Goal: Task Accomplishment & Management: Complete application form

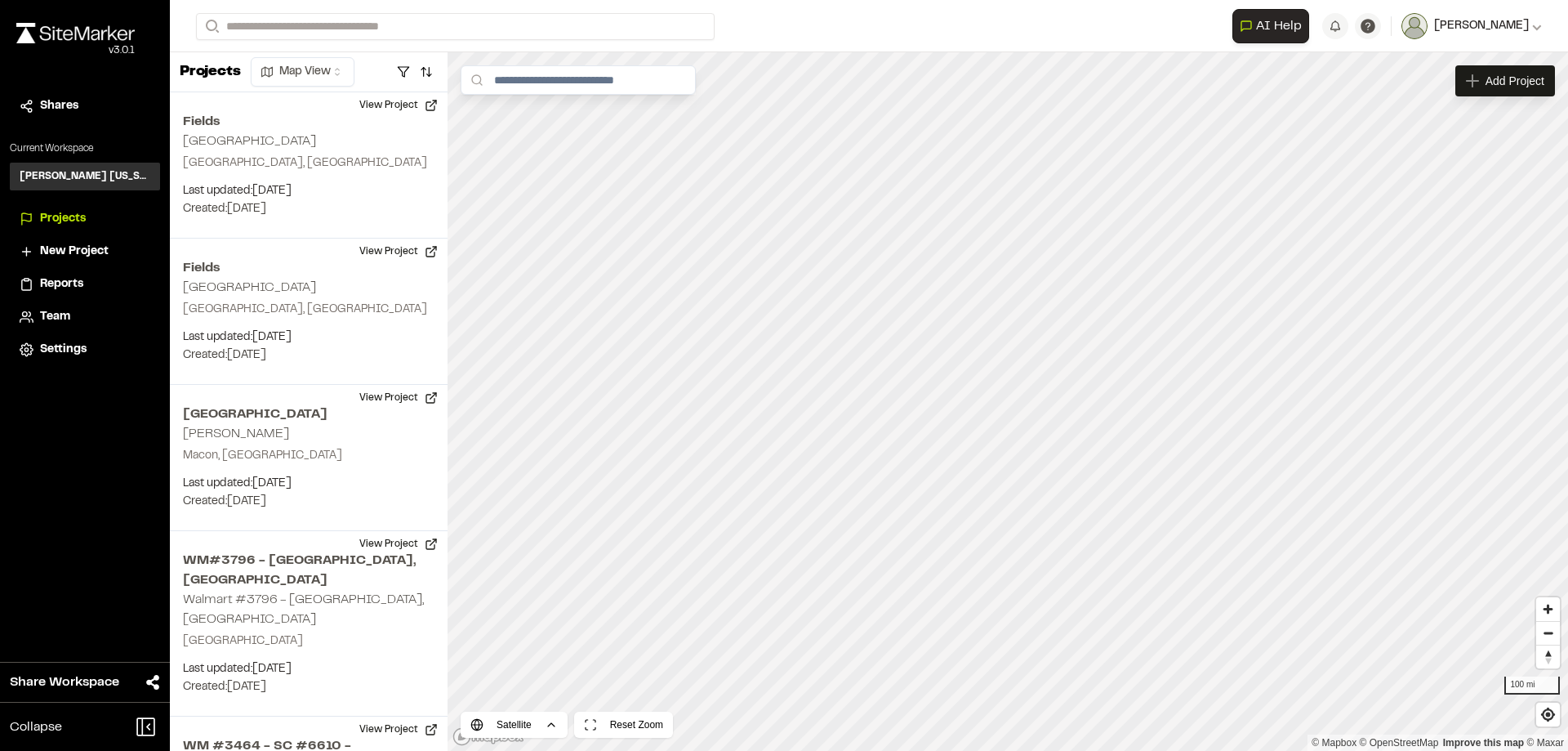
click at [1486, 38] on button "[PERSON_NAME]" at bounding box center [1471, 25] width 140 height 26
click at [59, 324] on span "Team" at bounding box center [54, 317] width 30 height 18
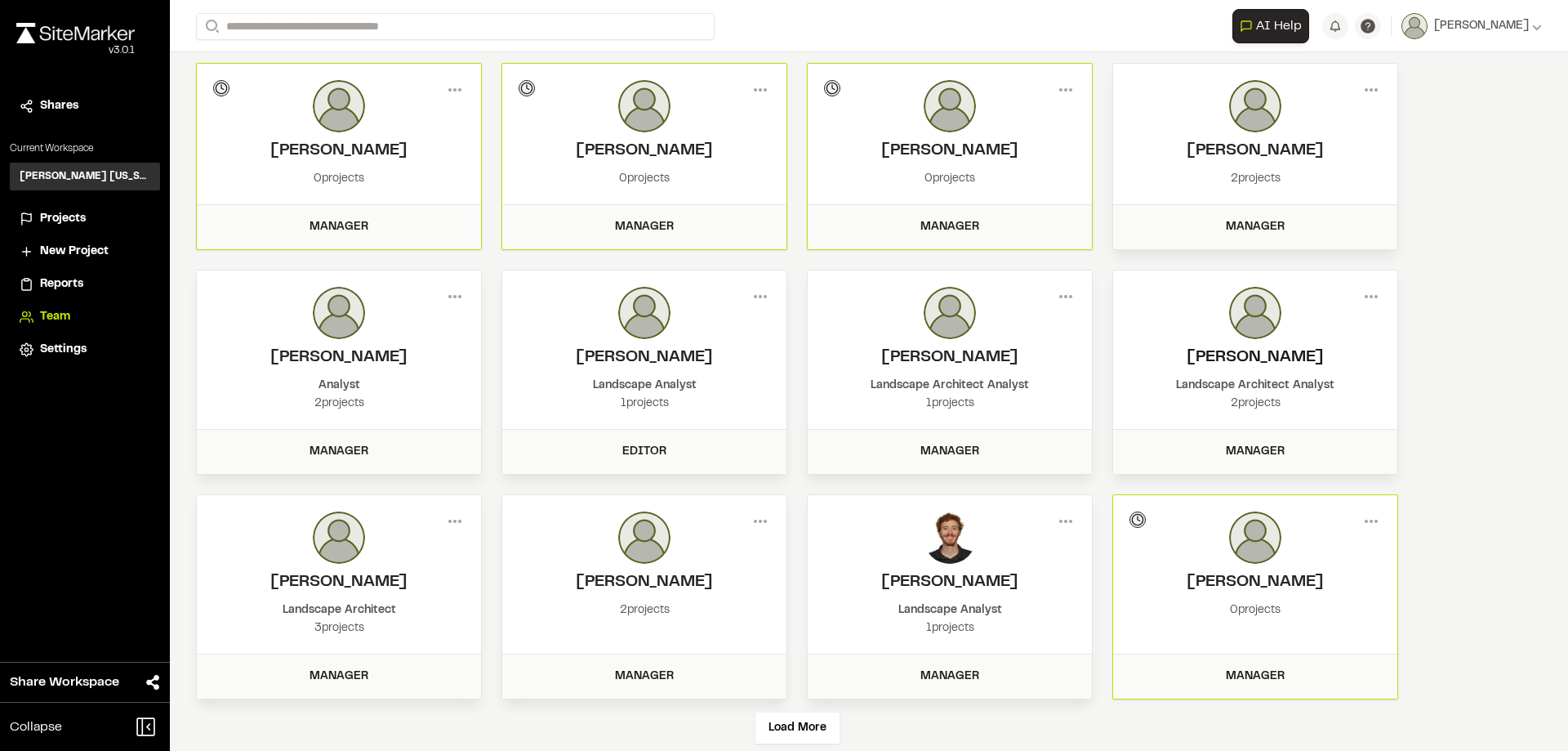
scroll to position [91, 0]
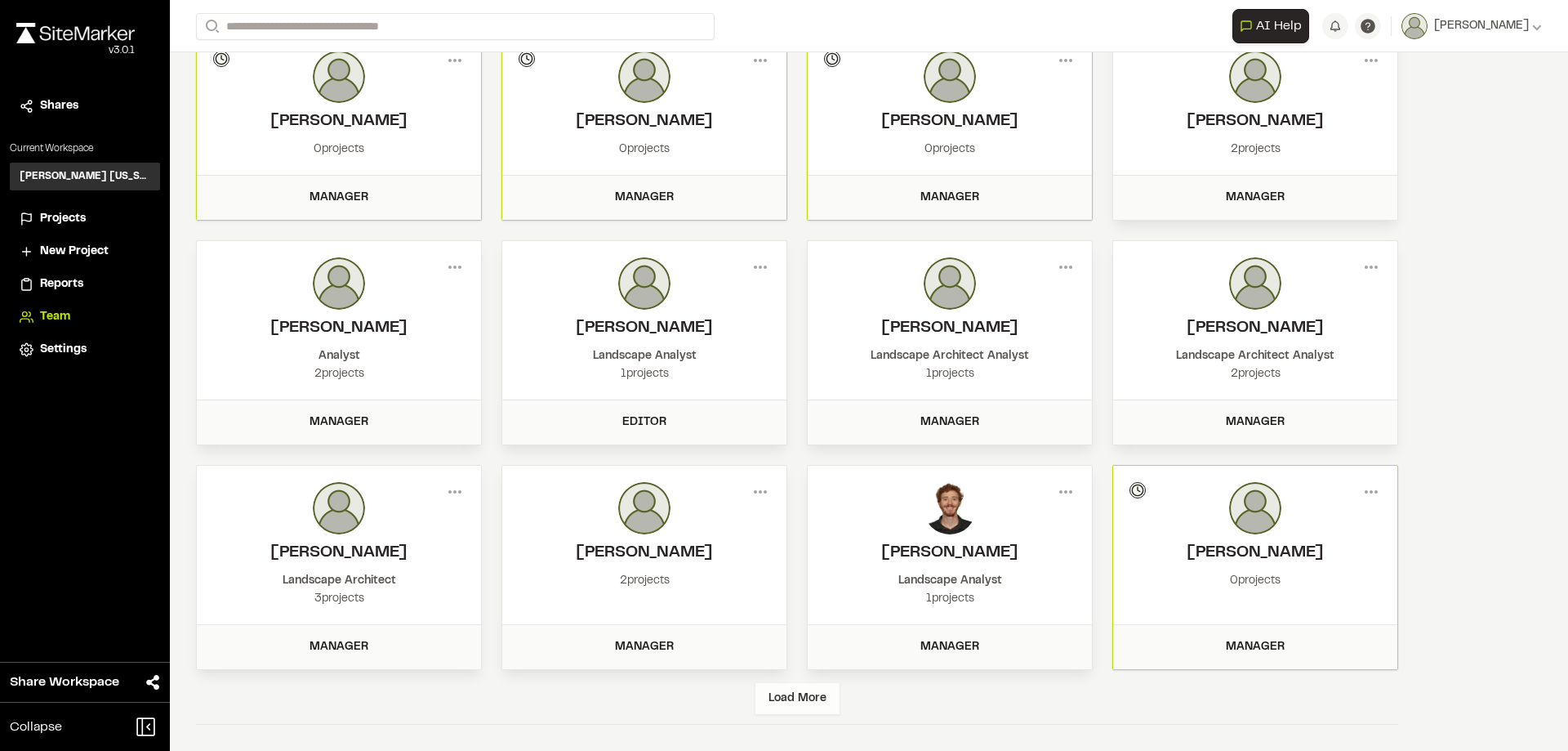
click at [764, 696] on div "Load More" at bounding box center [797, 698] width 84 height 31
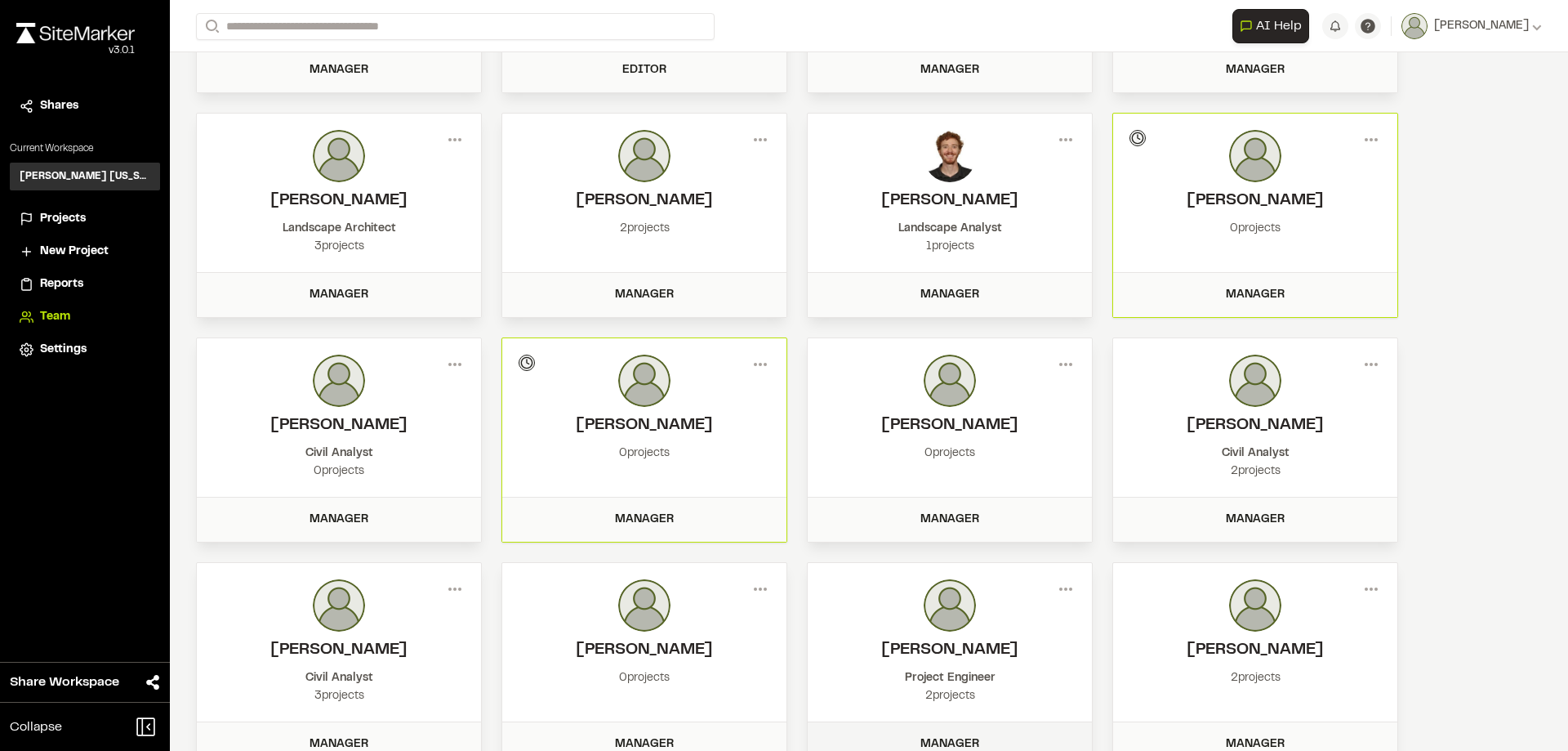
scroll to position [765, 0]
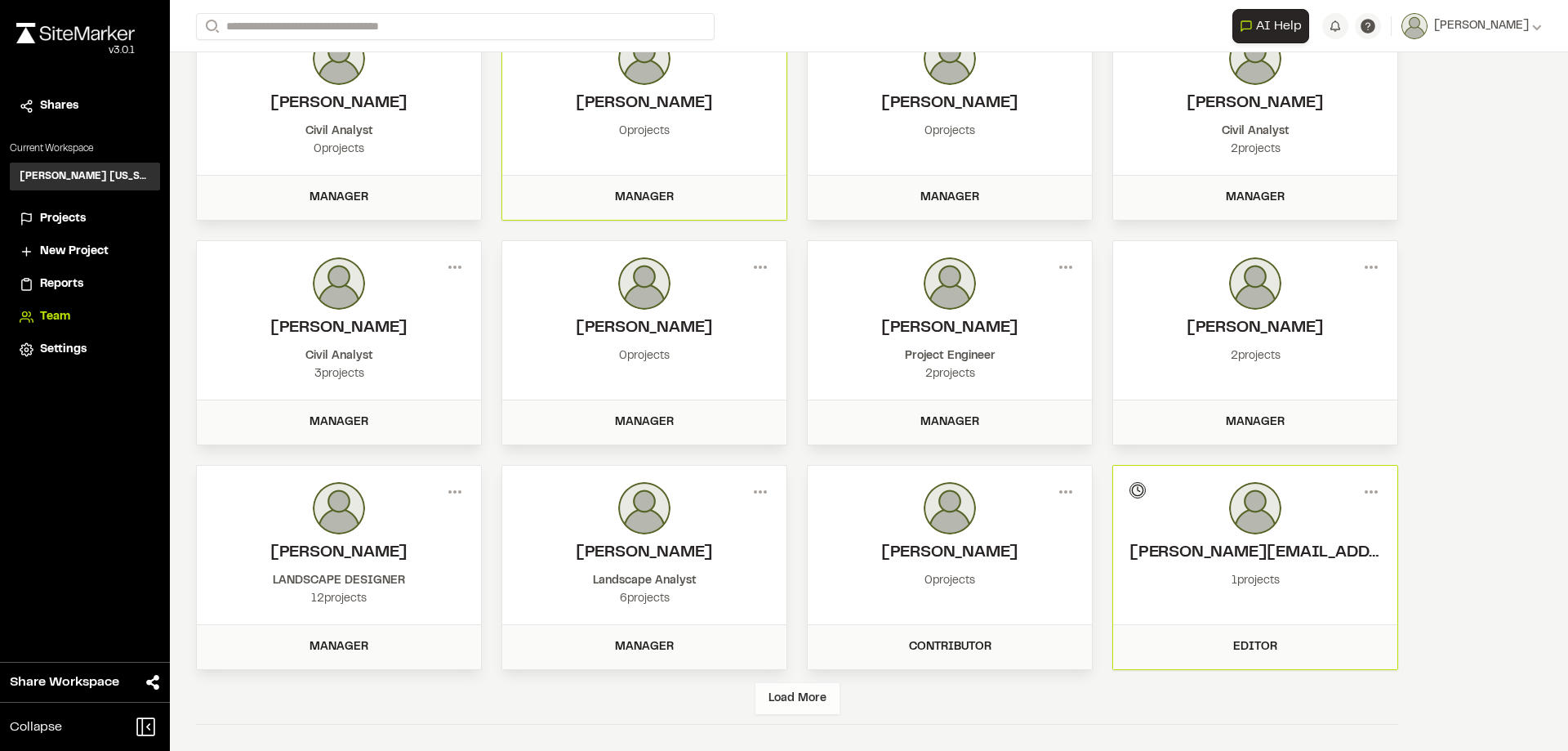
click at [801, 699] on div "Load More" at bounding box center [797, 698] width 84 height 31
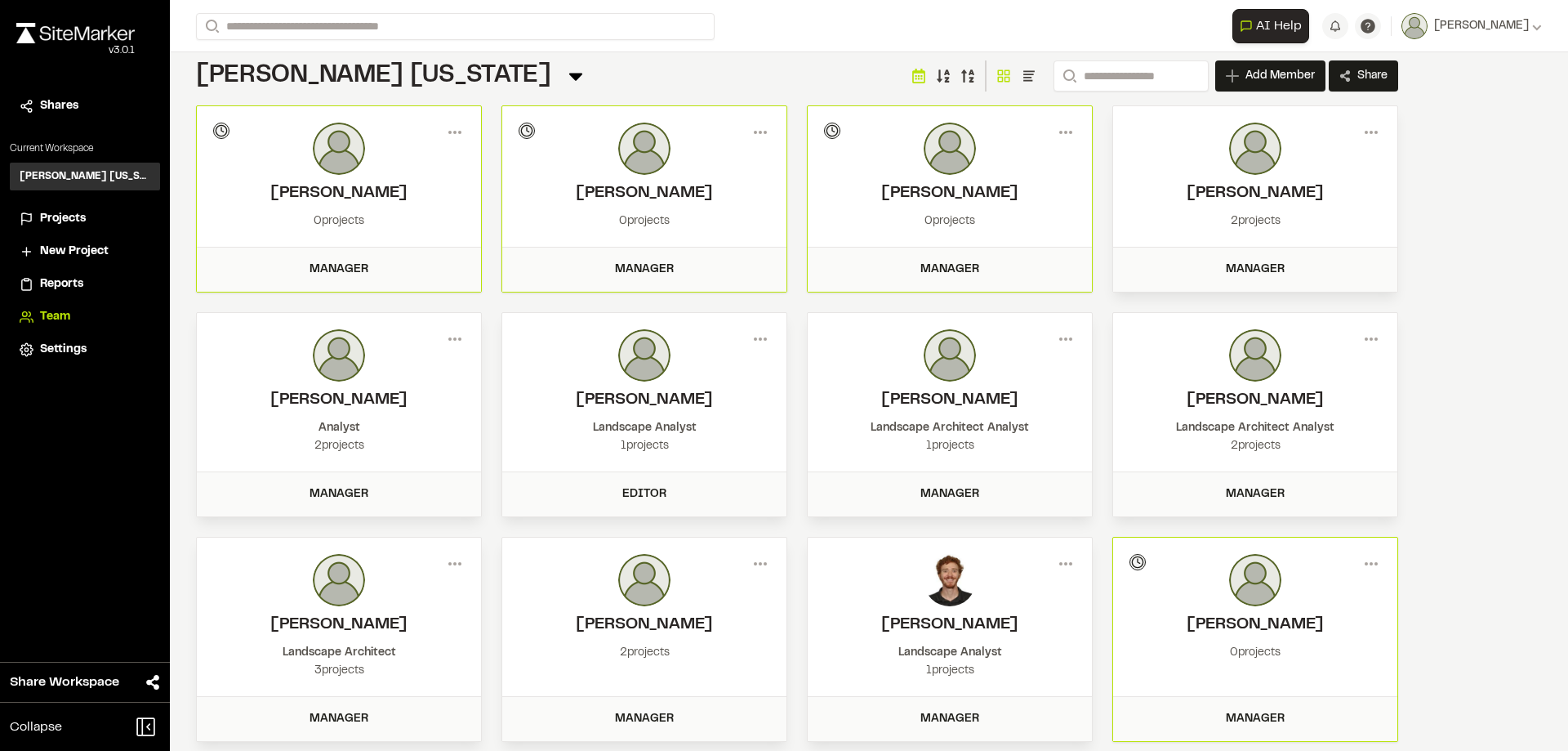
scroll to position [0, 0]
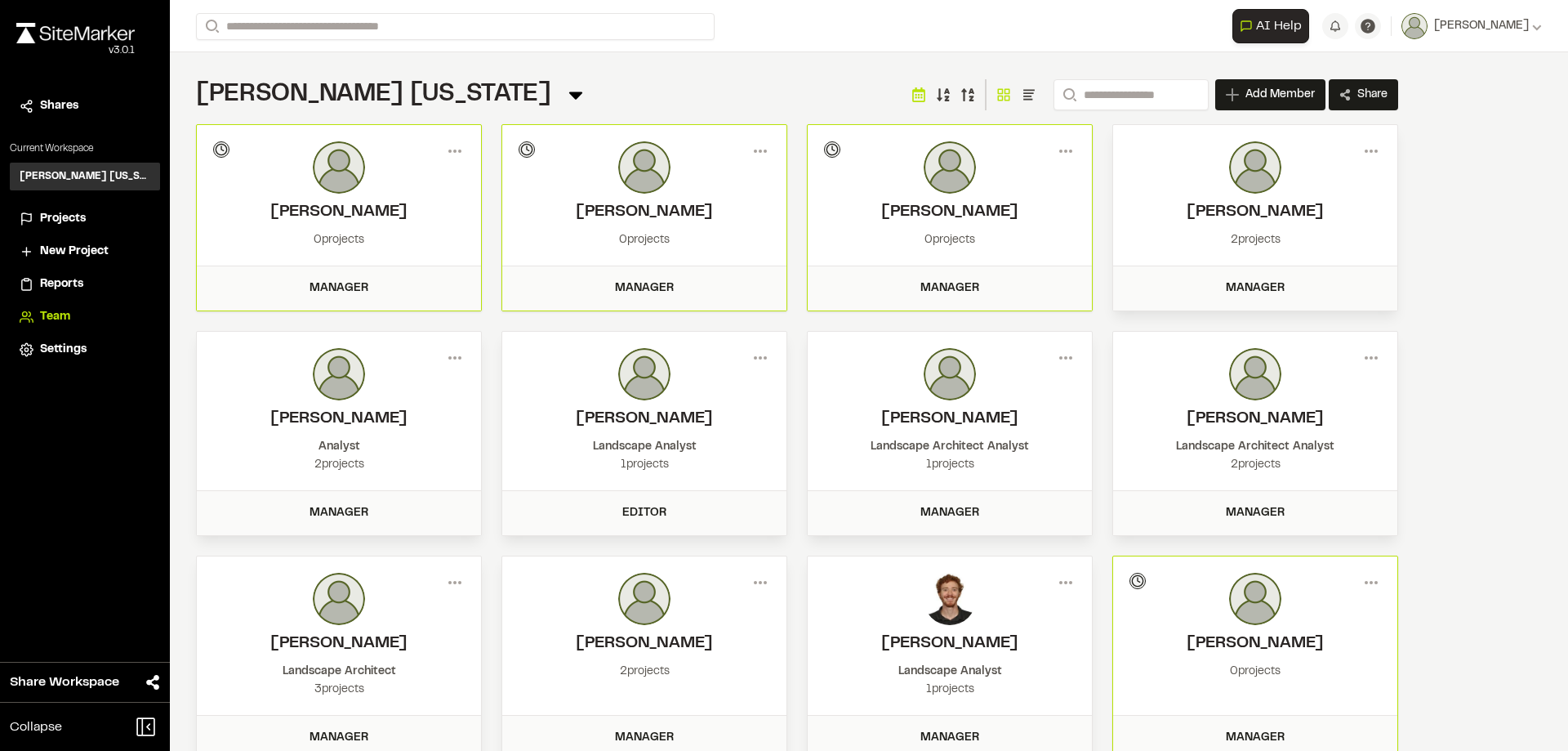
click at [1516, 345] on div "**********" at bounding box center [869, 375] width 1398 height 751
click at [76, 41] on img at bounding box center [75, 33] width 119 height 21
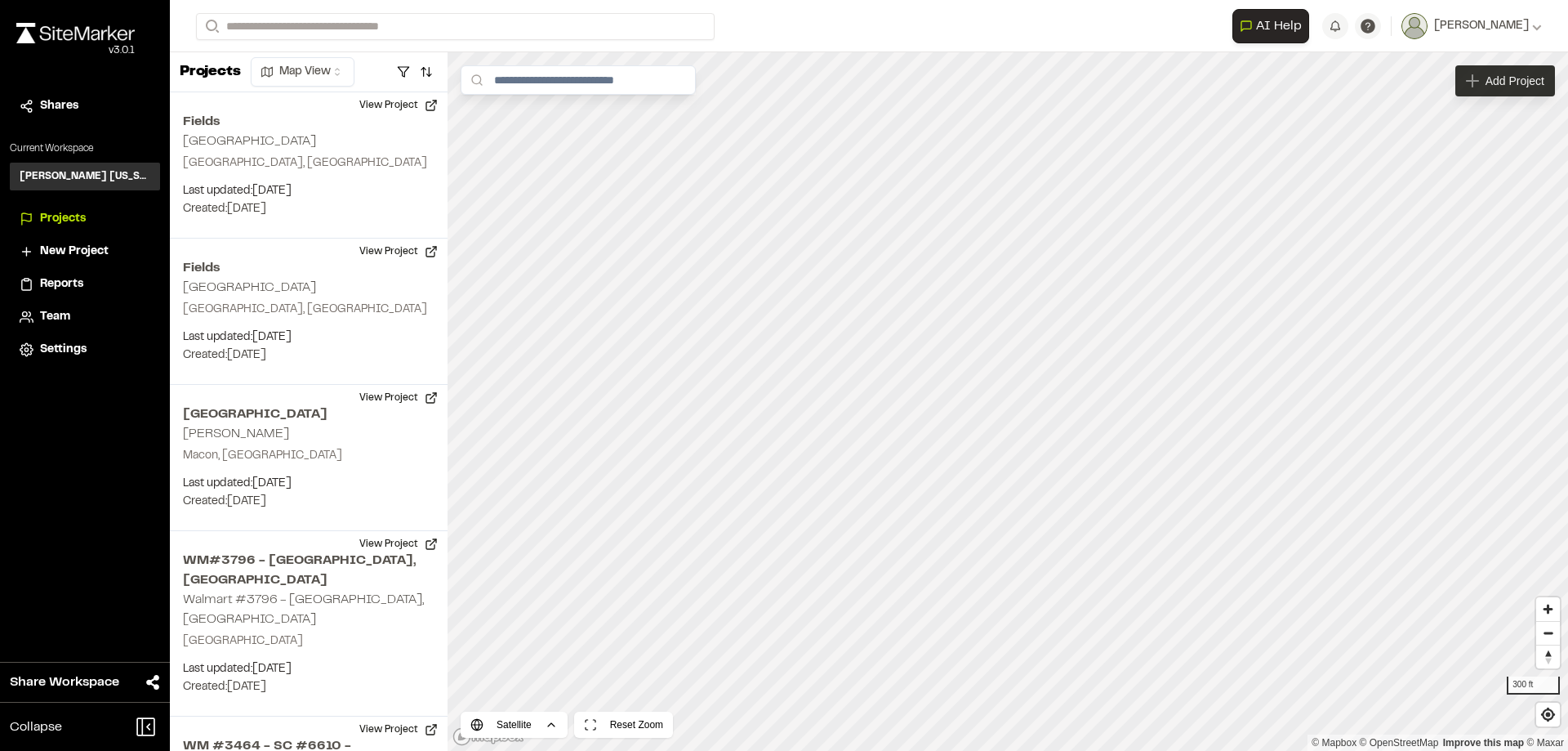
click at [1497, 91] on div "Add Project" at bounding box center [1505, 81] width 100 height 31
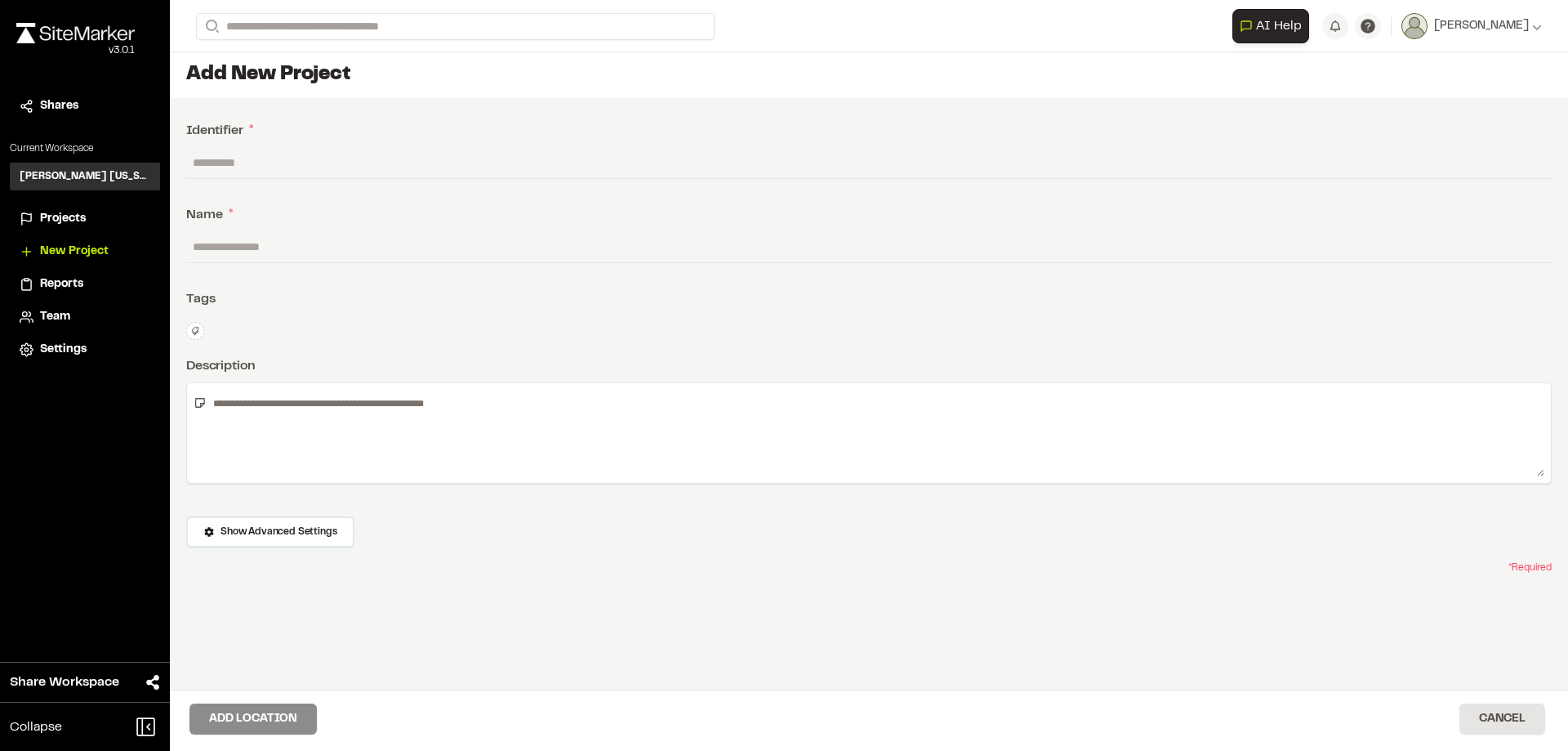
click at [296, 430] on textarea at bounding box center [875, 433] width 1338 height 87
click at [234, 251] on input "text" at bounding box center [869, 246] width 1365 height 31
click at [258, 158] on input "text" at bounding box center [869, 162] width 1365 height 31
type input "*"
click at [1483, 717] on button "Cancel" at bounding box center [1502, 719] width 86 height 31
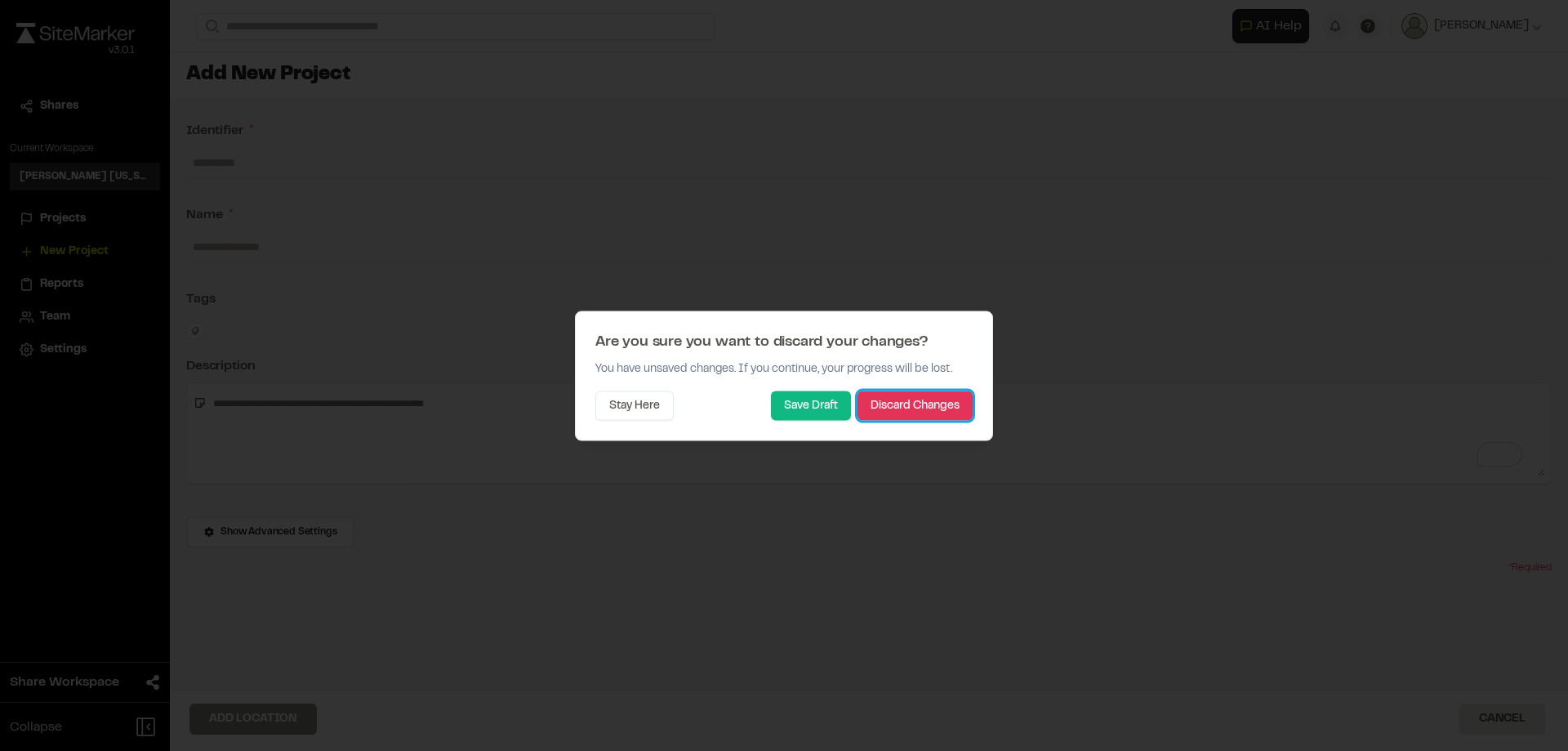
click at [885, 408] on button "Discard Changes" at bounding box center [914, 405] width 115 height 29
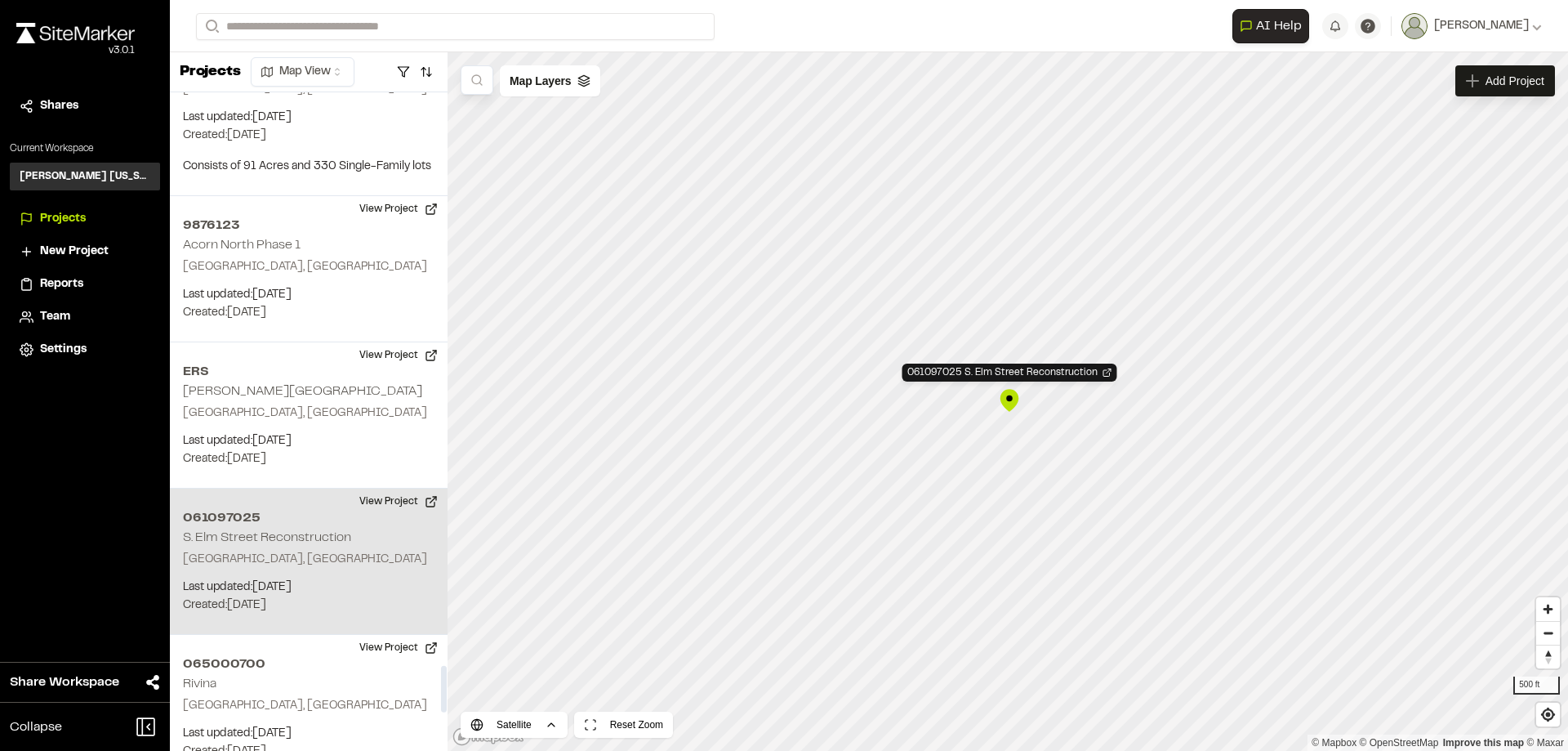
scroll to position [8125, 0]
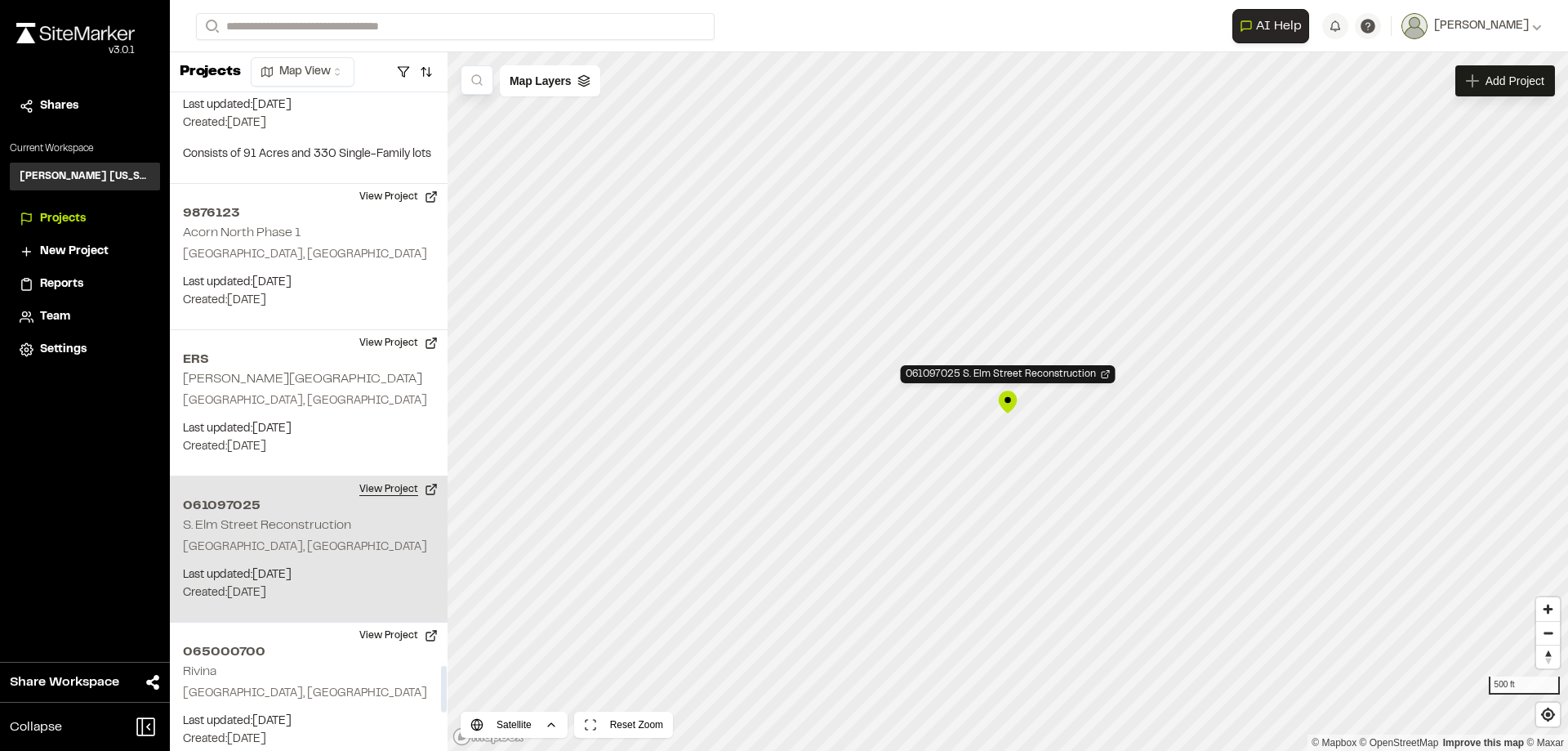
click at [385, 477] on button "View Project" at bounding box center [398, 489] width 98 height 26
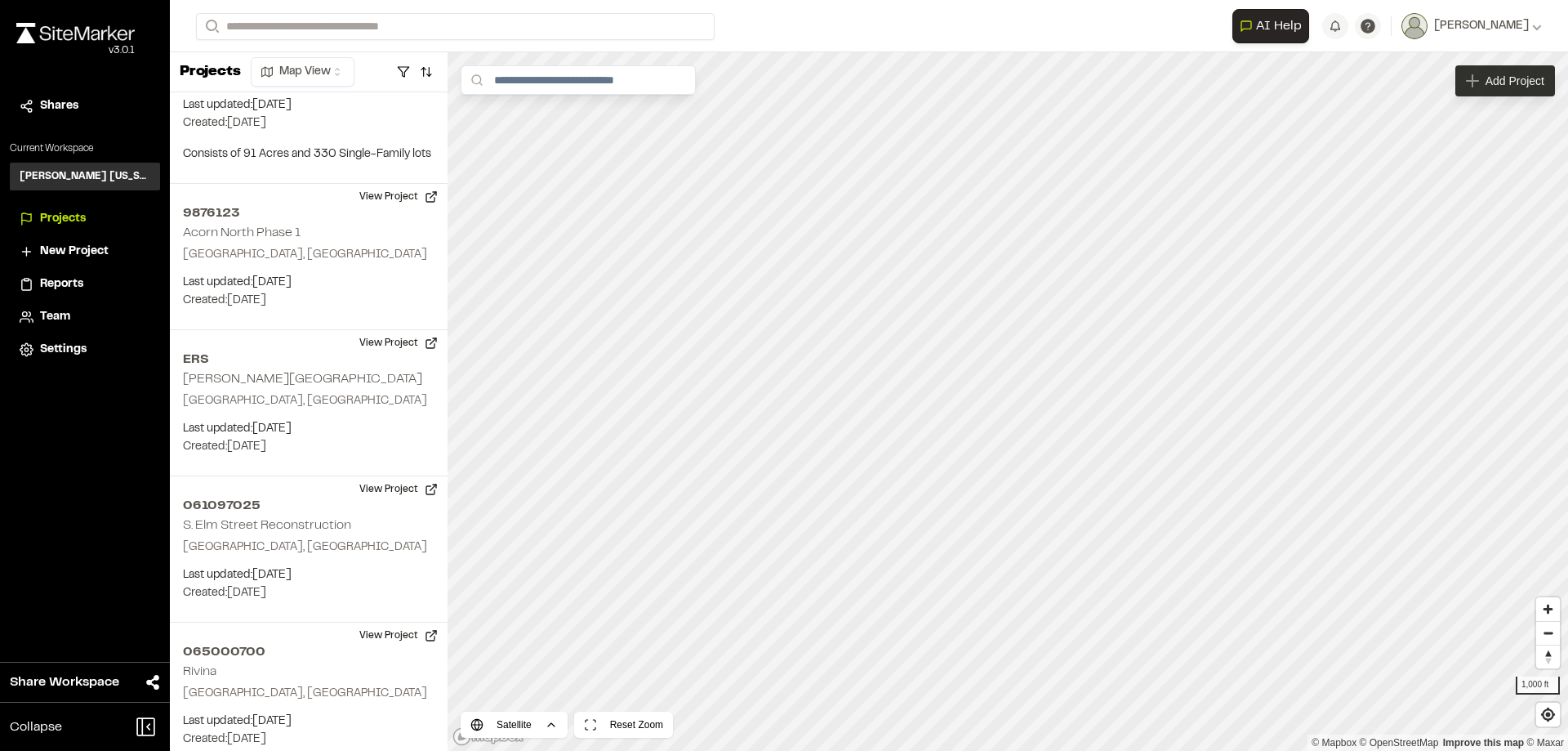
click at [1510, 81] on span "Add Project" at bounding box center [1515, 81] width 59 height 16
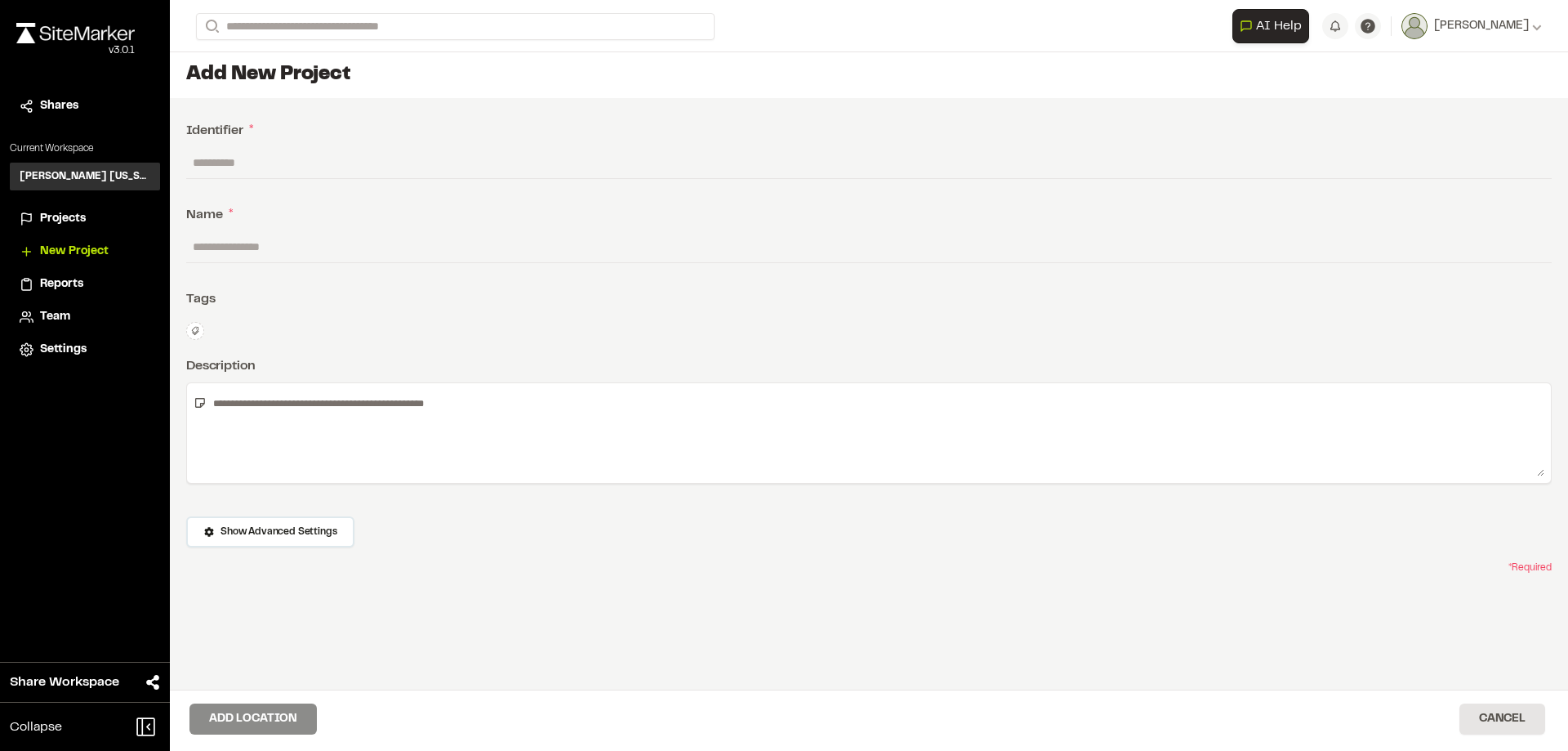
click at [263, 171] on input "text" at bounding box center [869, 162] width 1365 height 31
type input "**********"
click at [254, 242] on input "text" at bounding box center [869, 246] width 1365 height 31
type input "**********"
click at [282, 409] on textarea at bounding box center [875, 433] width 1338 height 87
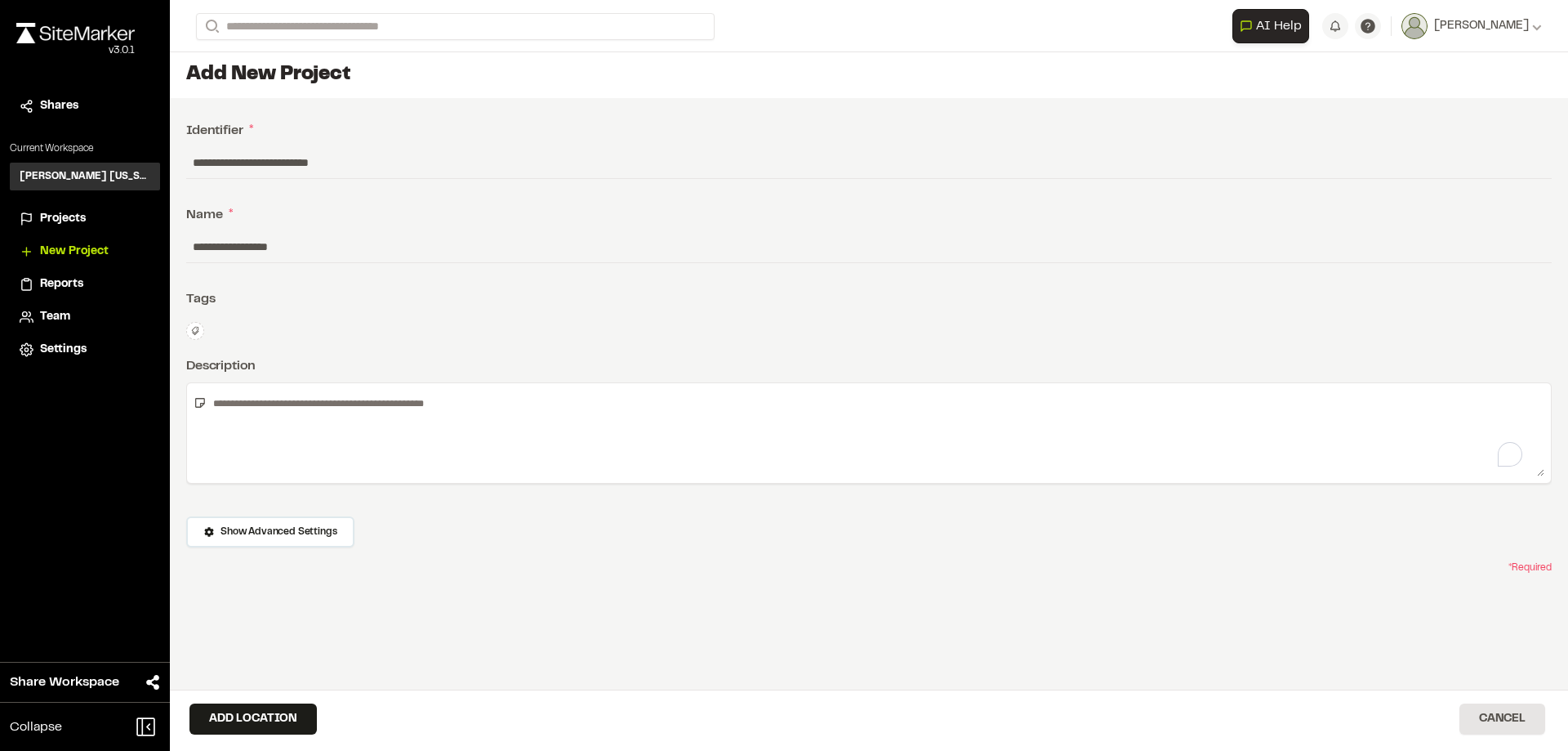
click at [315, 406] on textarea "To enrich screen reader interactions, please activate Accessibility in Grammarl…" at bounding box center [875, 433] width 1338 height 87
drag, startPoint x: 289, startPoint y: 395, endPoint x: 280, endPoint y: 411, distance: 18.4
click at [280, 411] on textarea "**********" at bounding box center [869, 433] width 1325 height 87
click at [280, 403] on textarea "**********" at bounding box center [869, 433] width 1325 height 87
click at [594, 455] on textarea "**********" at bounding box center [869, 433] width 1325 height 87
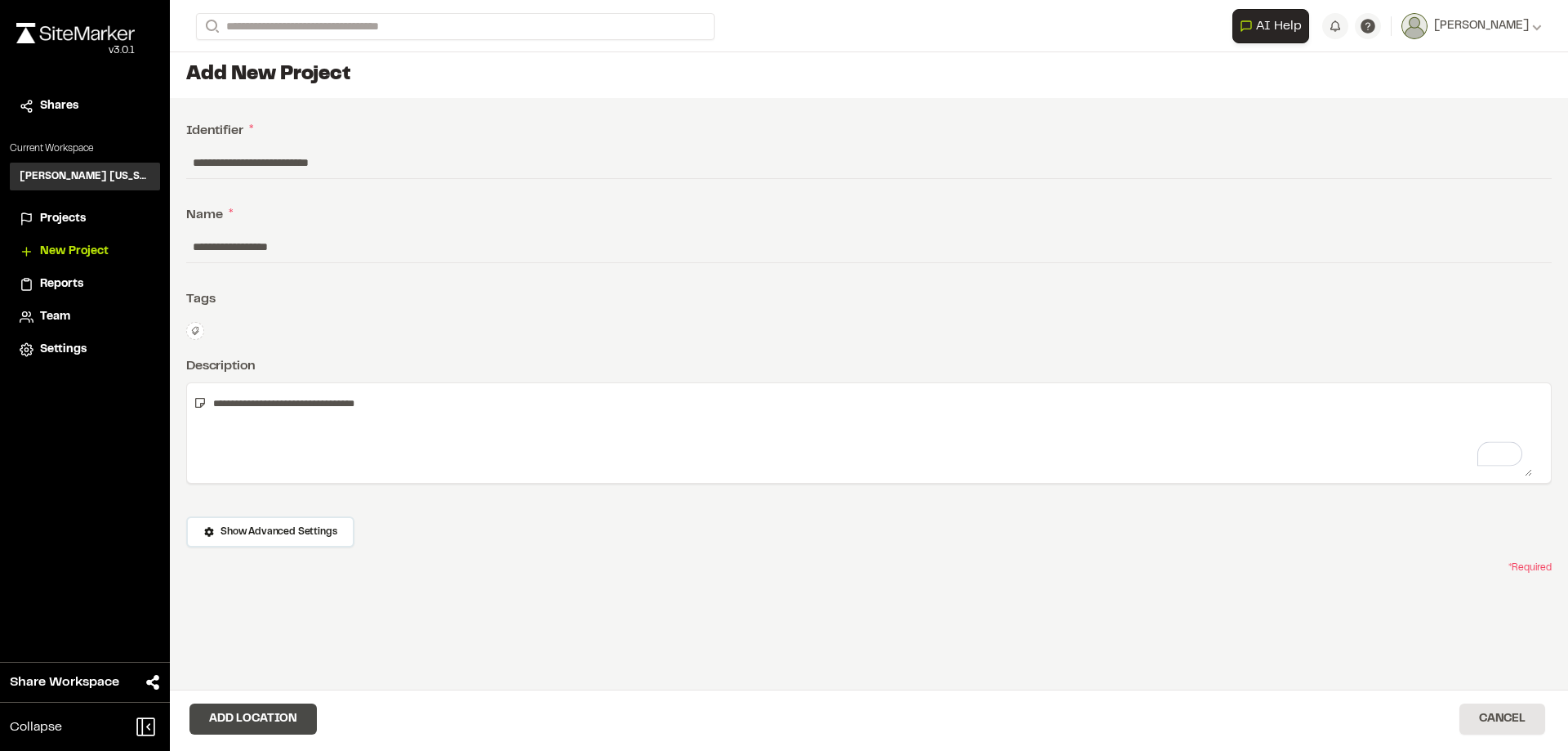
type textarea "**********"
click at [272, 722] on button "Add Location" at bounding box center [253, 719] width 128 height 31
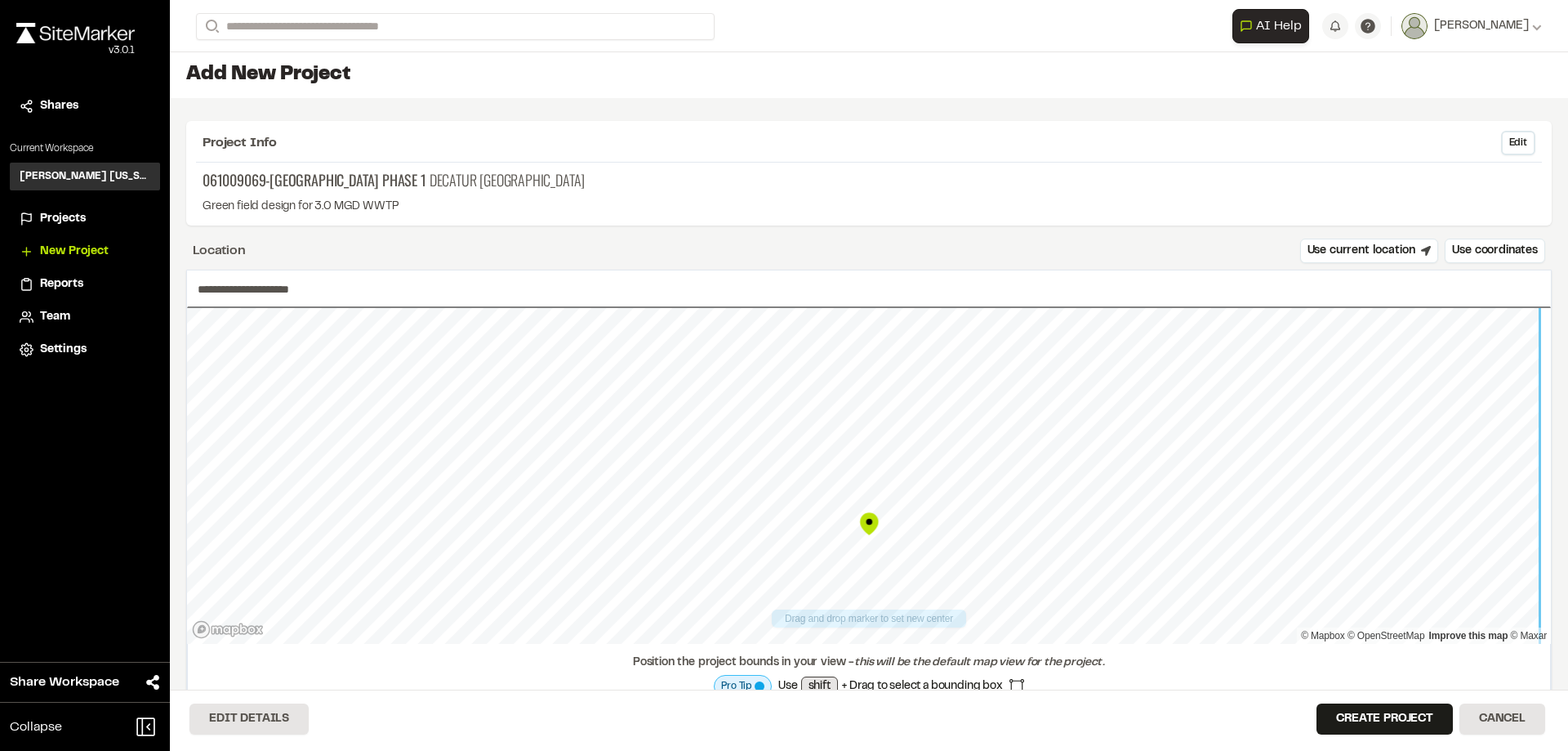
click at [863, 308] on div at bounding box center [869, 308] width 1363 height 0
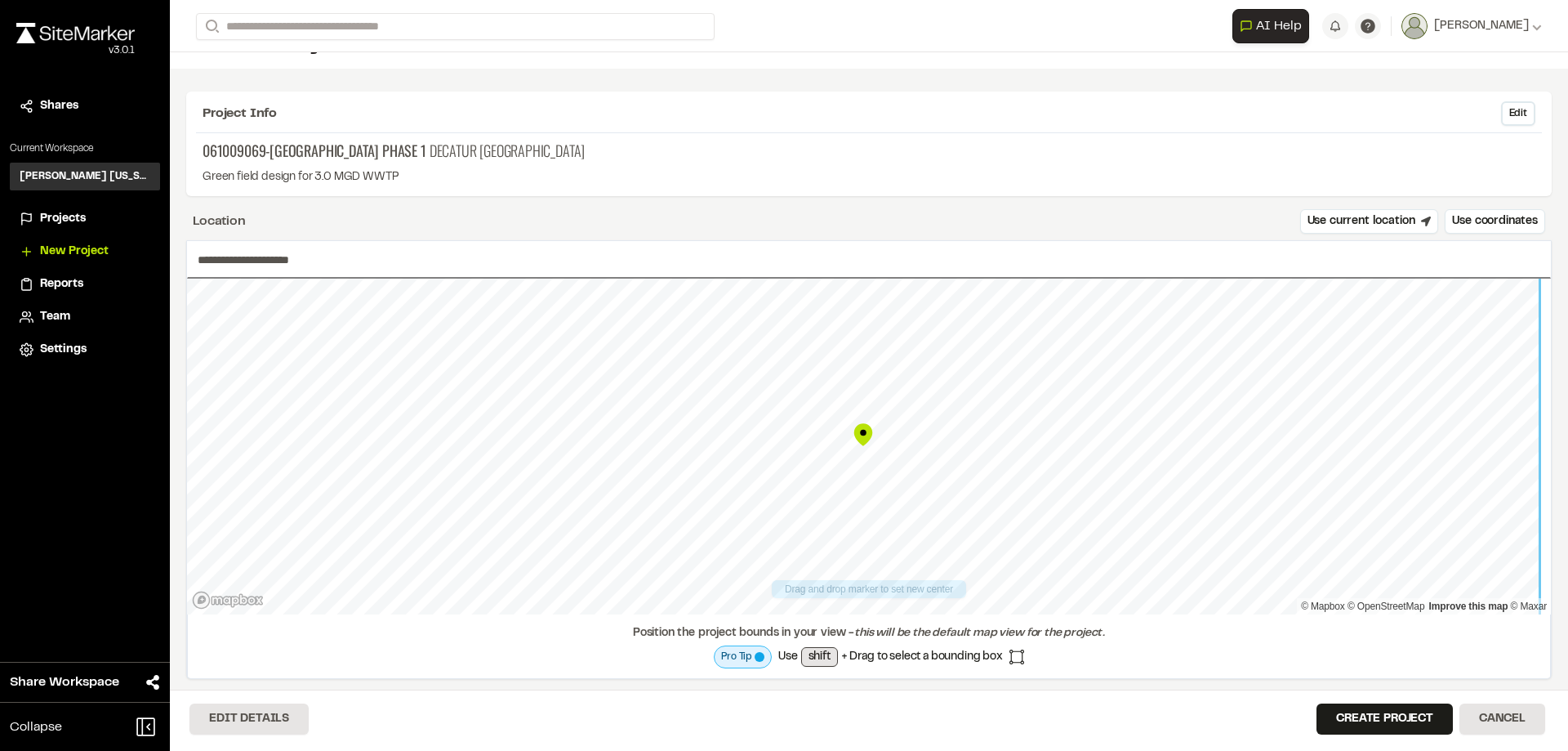
scroll to position [46, 0]
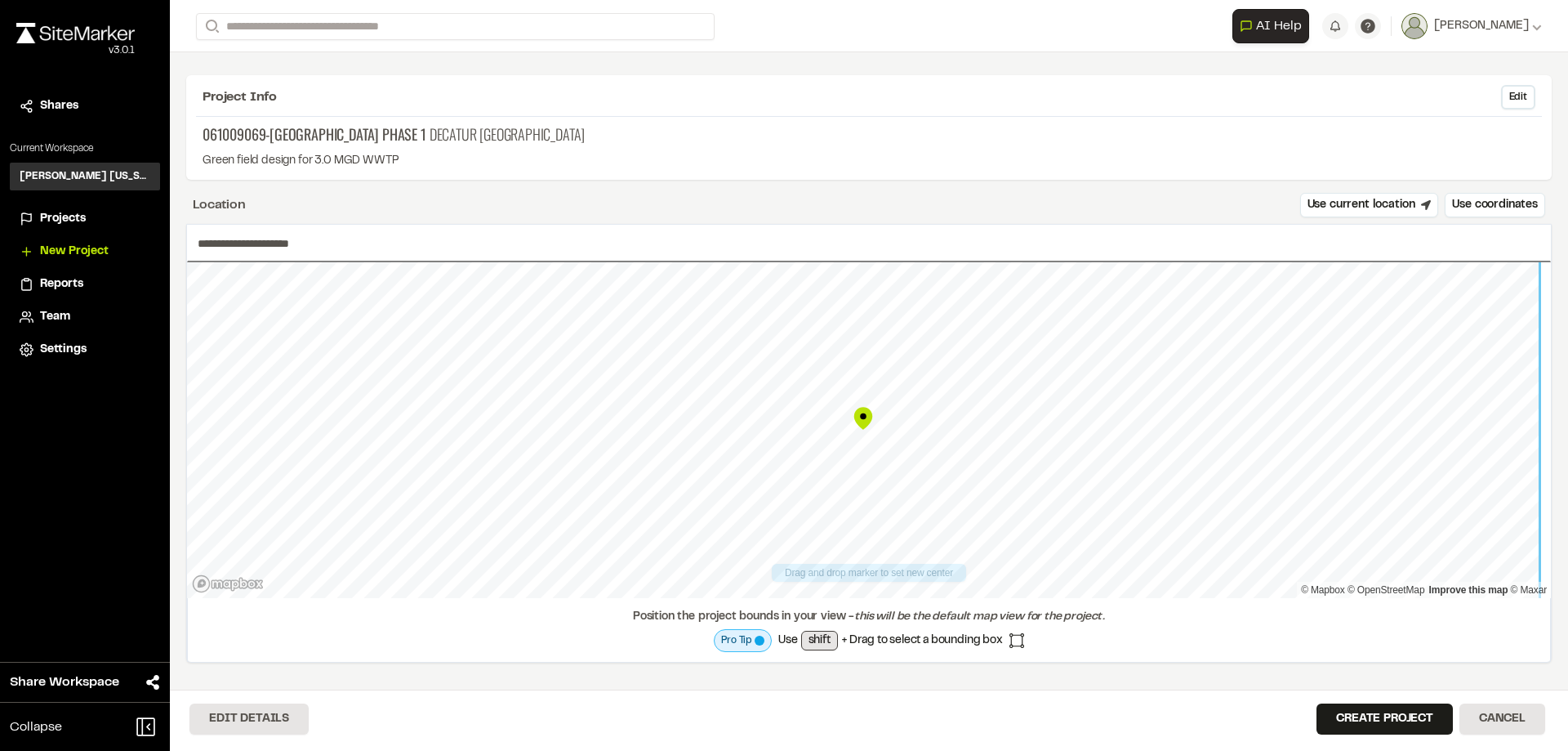
drag, startPoint x: 862, startPoint y: 400, endPoint x: 864, endPoint y: 432, distance: 32.1
click at [865, 430] on div "Map marker" at bounding box center [863, 418] width 24 height 24
type input "**********"
click at [1345, 723] on button "Create Project" at bounding box center [1384, 719] width 137 height 31
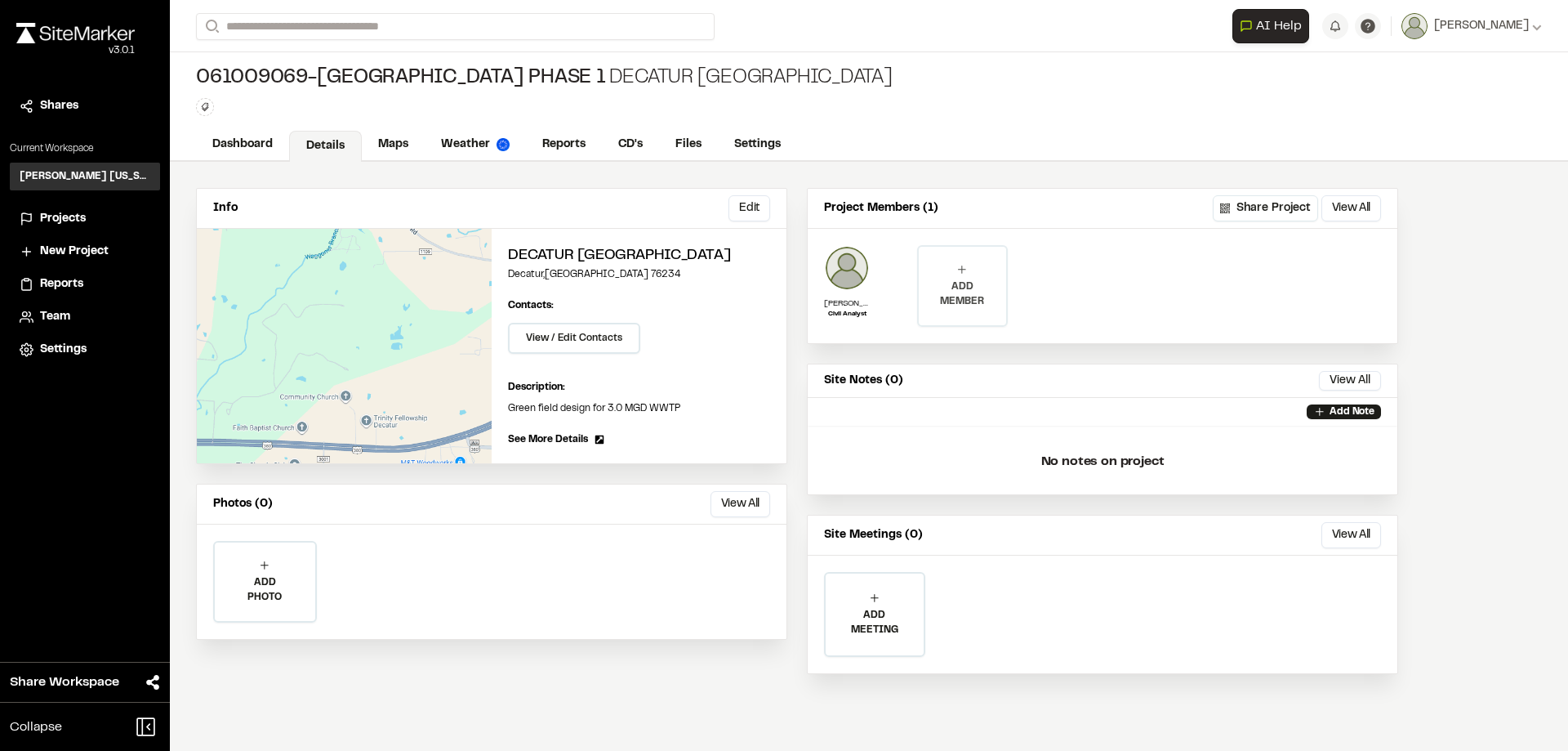
click at [976, 313] on div "ADD MEMBER" at bounding box center [962, 285] width 87 height 79
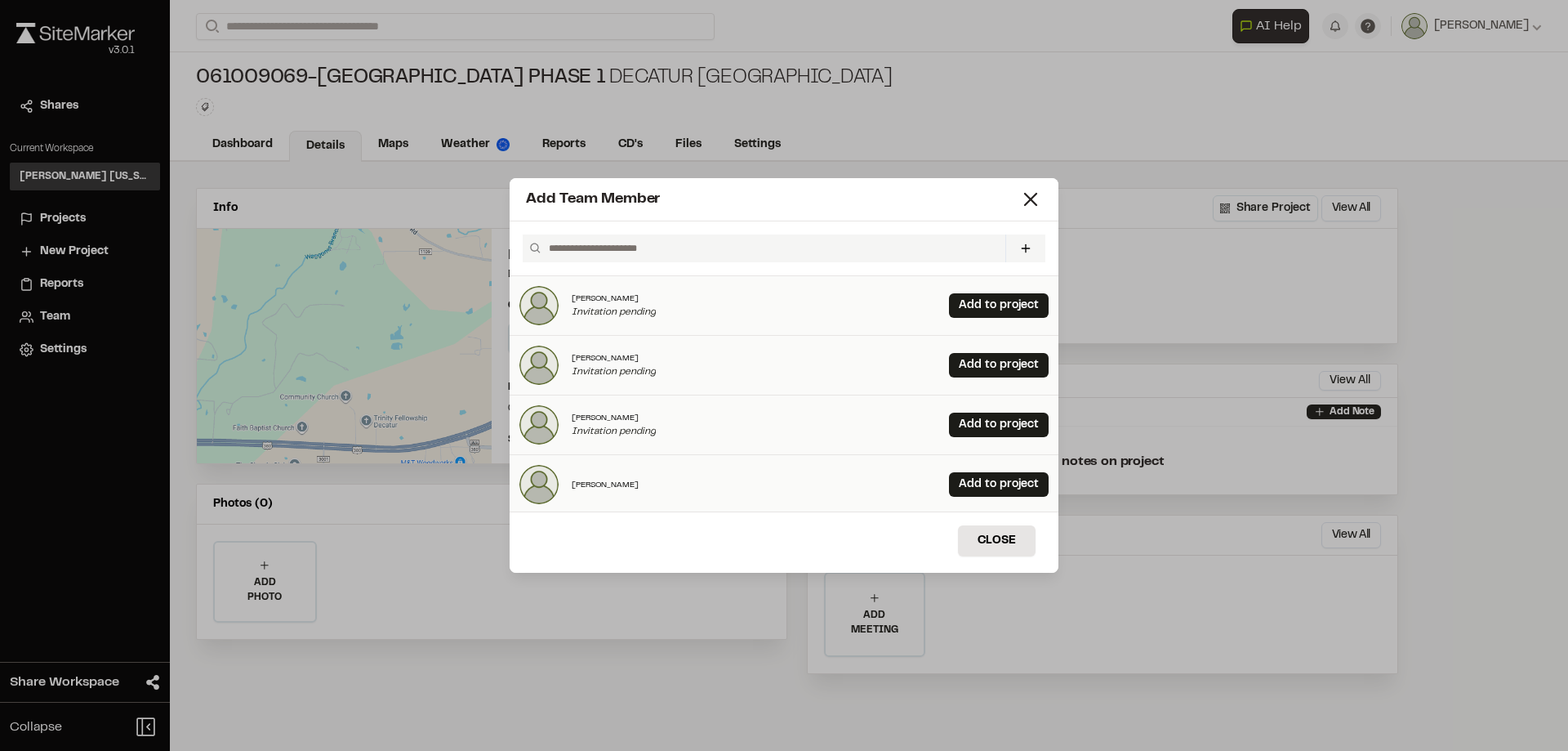
click at [637, 252] on input "text" at bounding box center [770, 248] width 456 height 28
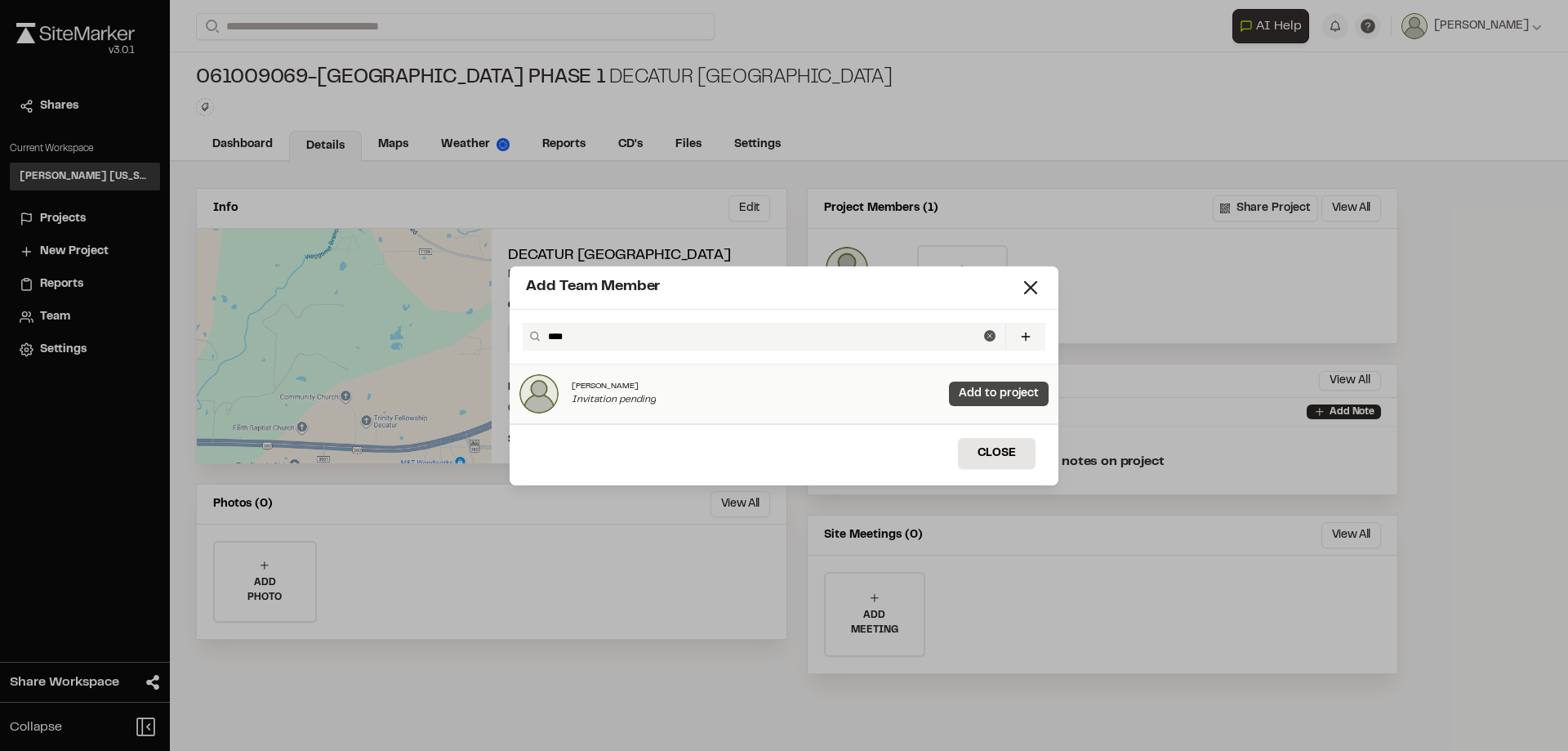
type input "****"
click at [988, 396] on link "Add to project" at bounding box center [999, 393] width 100 height 24
click at [1162, 288] on div "Add Team Member **** Invite New Team Member * Required Name Email * Password Pa…" at bounding box center [784, 375] width 1568 height 751
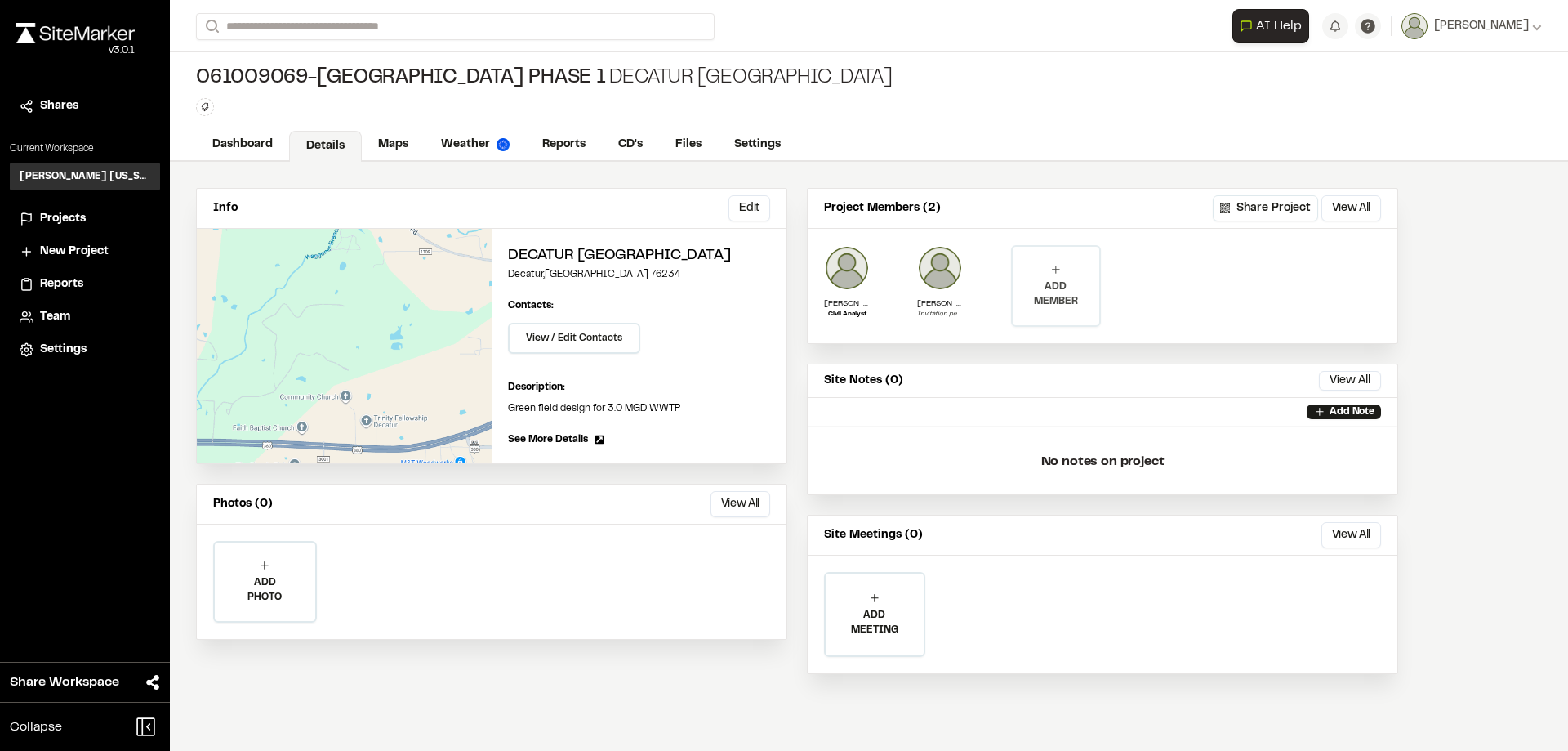
click at [1079, 291] on p "ADD MEMBER" at bounding box center [1056, 294] width 87 height 29
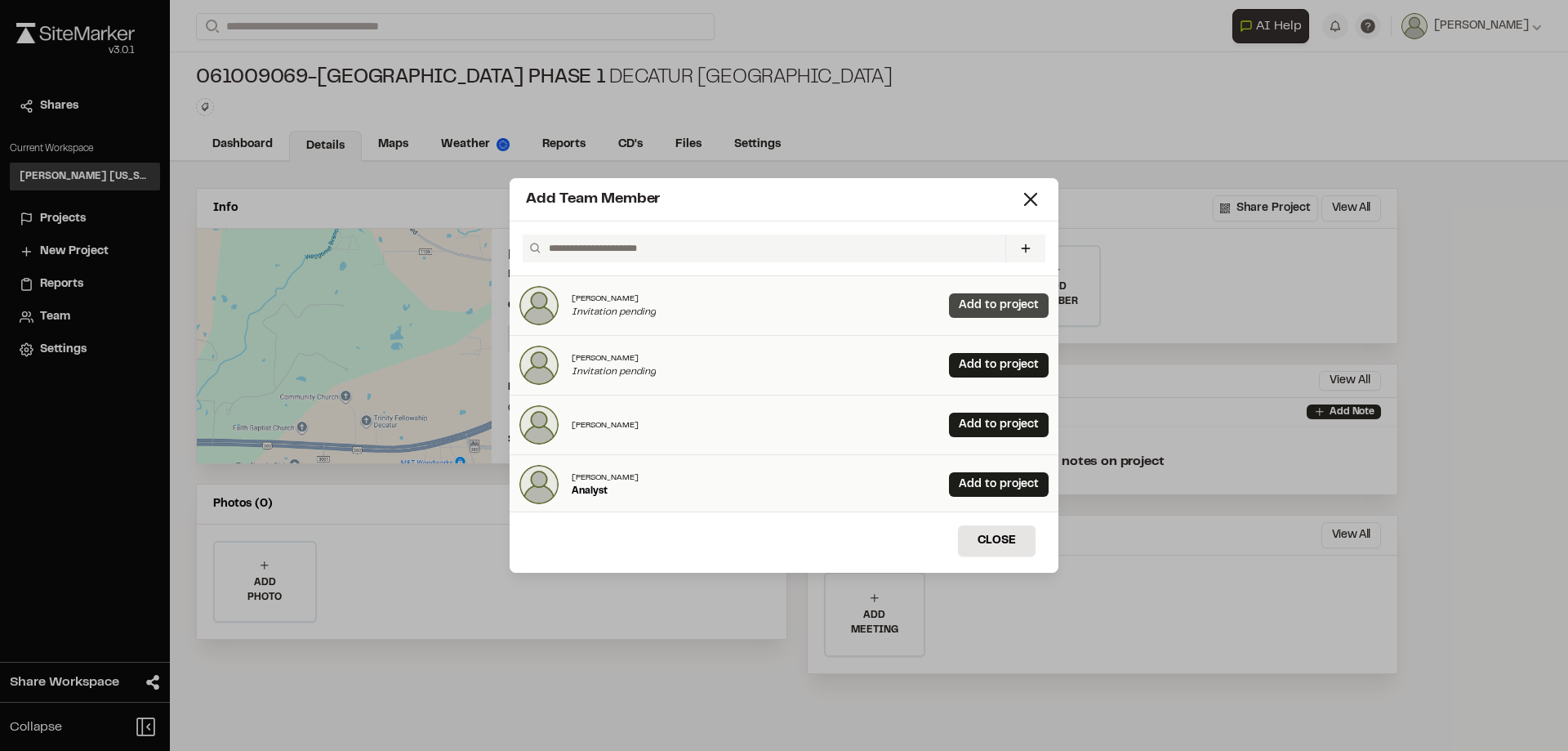
click at [987, 301] on link "Add to project" at bounding box center [999, 305] width 100 height 24
click at [1307, 314] on div "Add Team Member Invite New Team Member * Required Name Email * Password Passwor…" at bounding box center [784, 375] width 1568 height 751
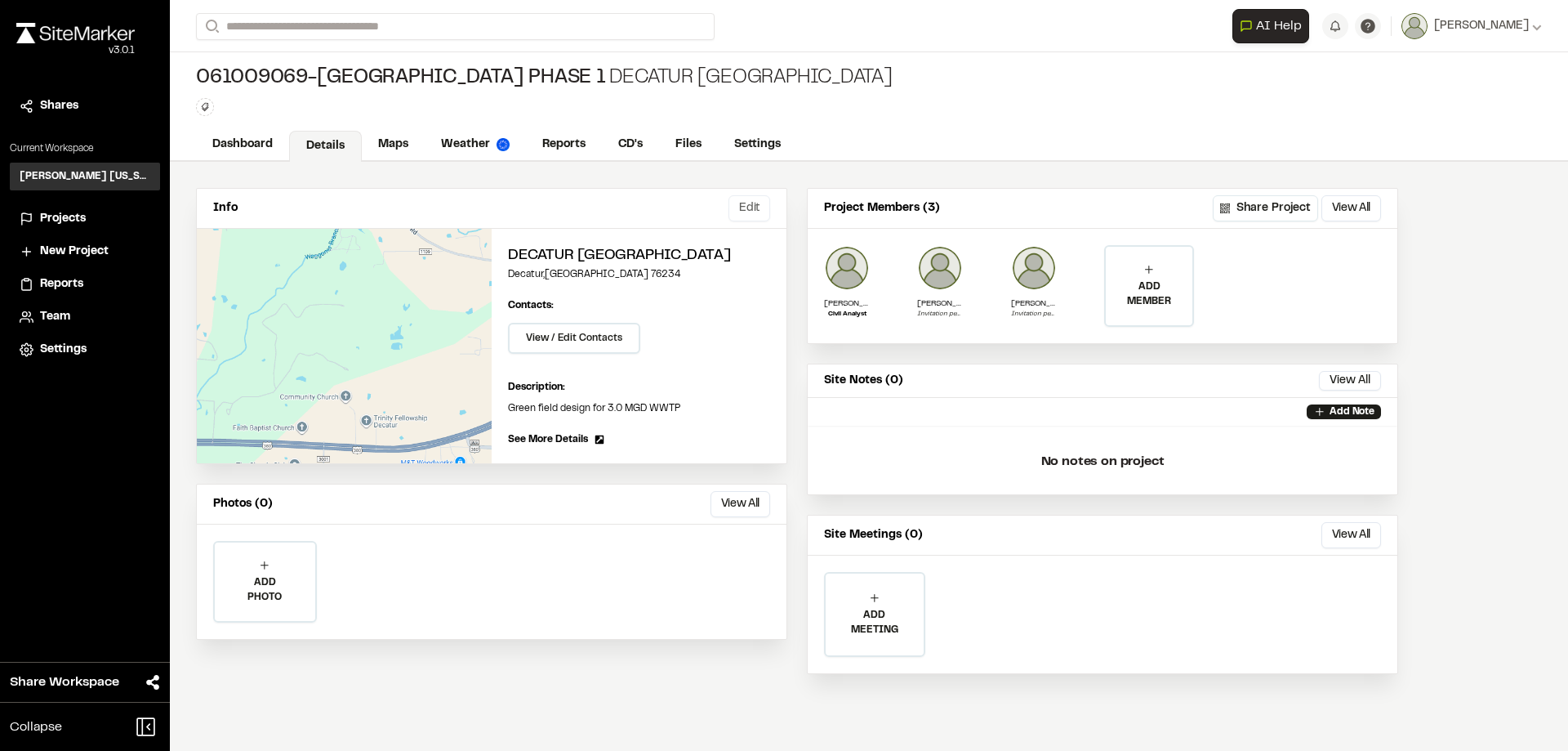
click at [742, 211] on button "Edit" at bounding box center [750, 208] width 42 height 26
click at [326, 303] on div "Edit" at bounding box center [344, 346] width 295 height 235
click at [469, 241] on button "Edit" at bounding box center [471, 244] width 35 height 24
click at [407, 147] on link "Maps" at bounding box center [394, 146] width 64 height 31
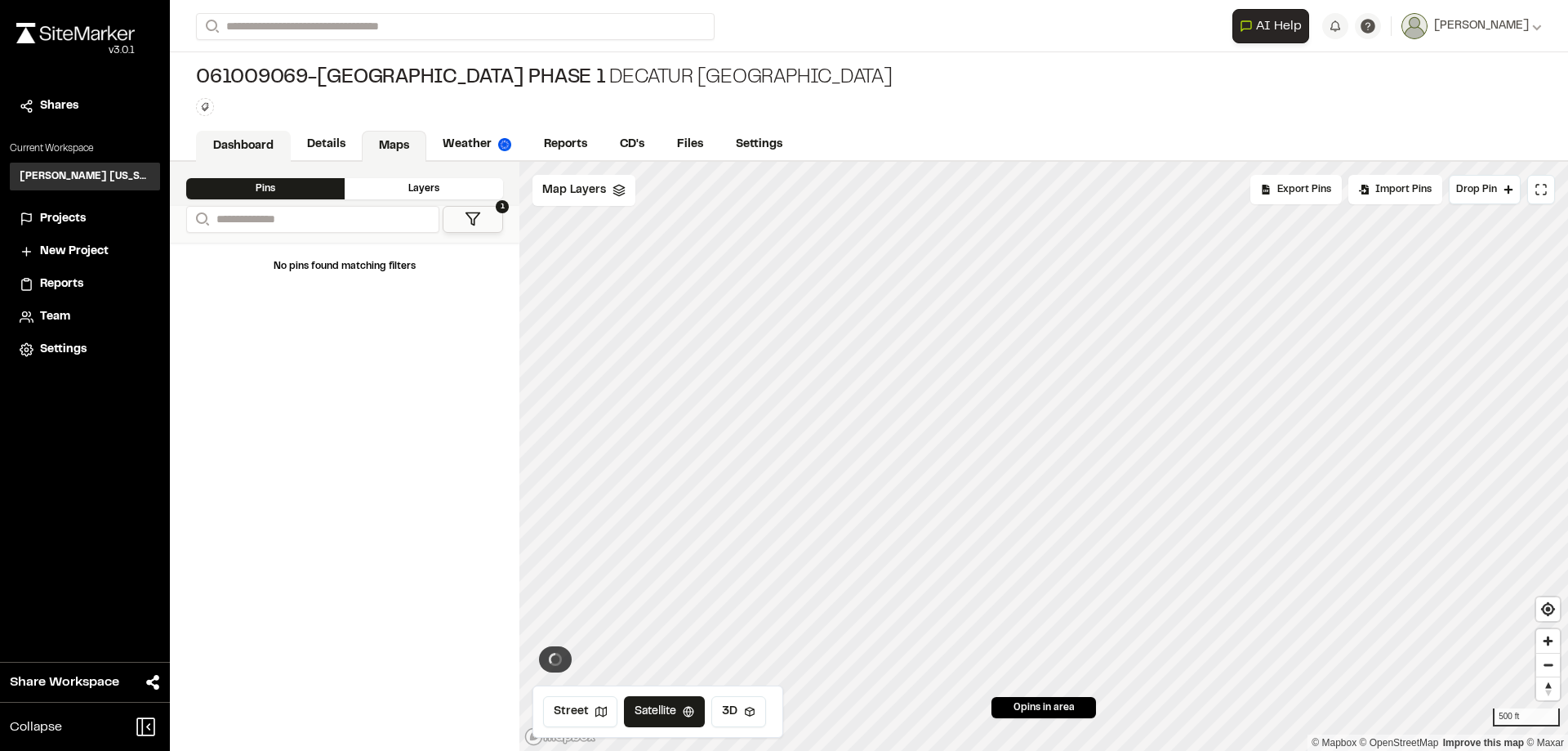
click at [246, 146] on link "Dashboard" at bounding box center [243, 146] width 95 height 31
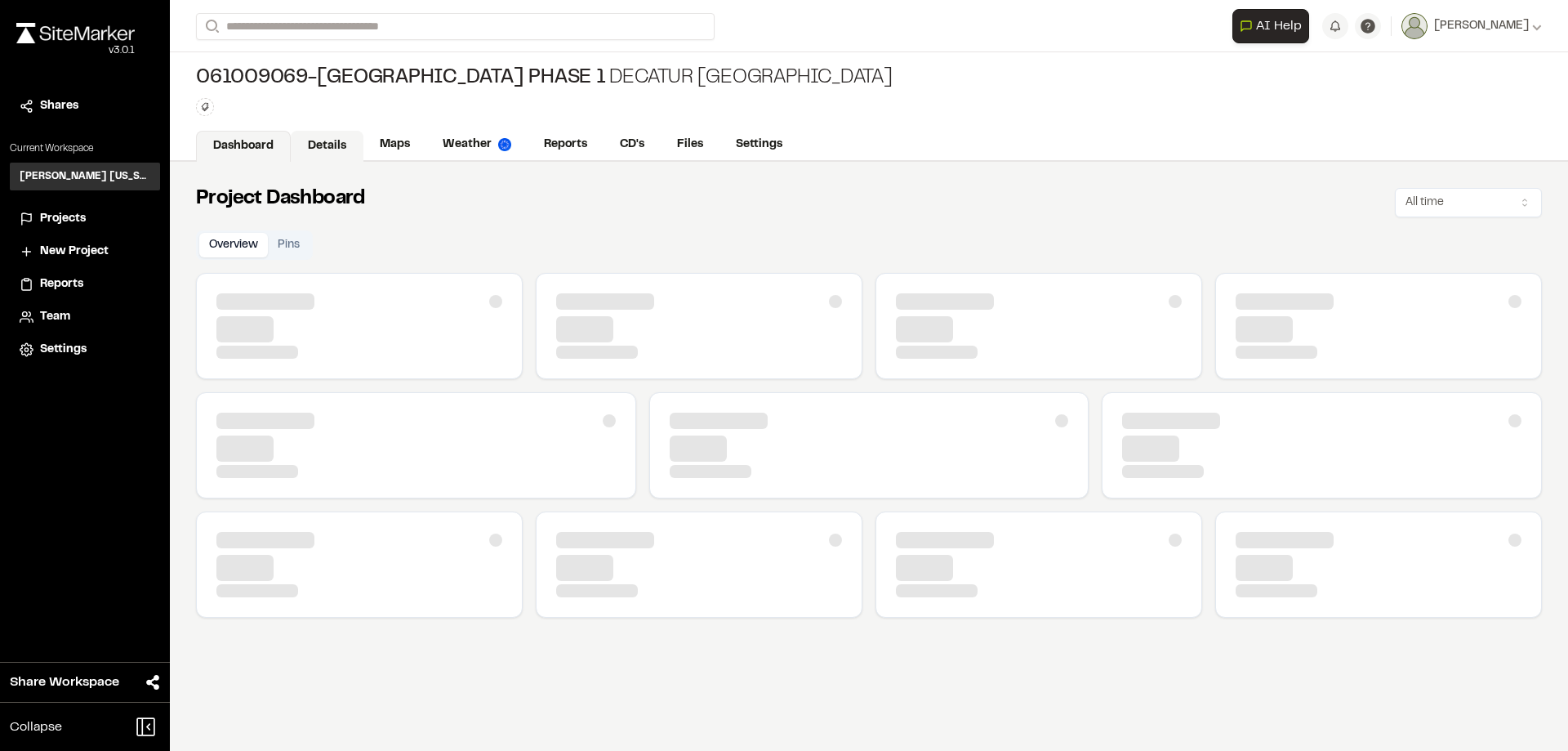
click at [323, 146] on link "Details" at bounding box center [327, 146] width 72 height 31
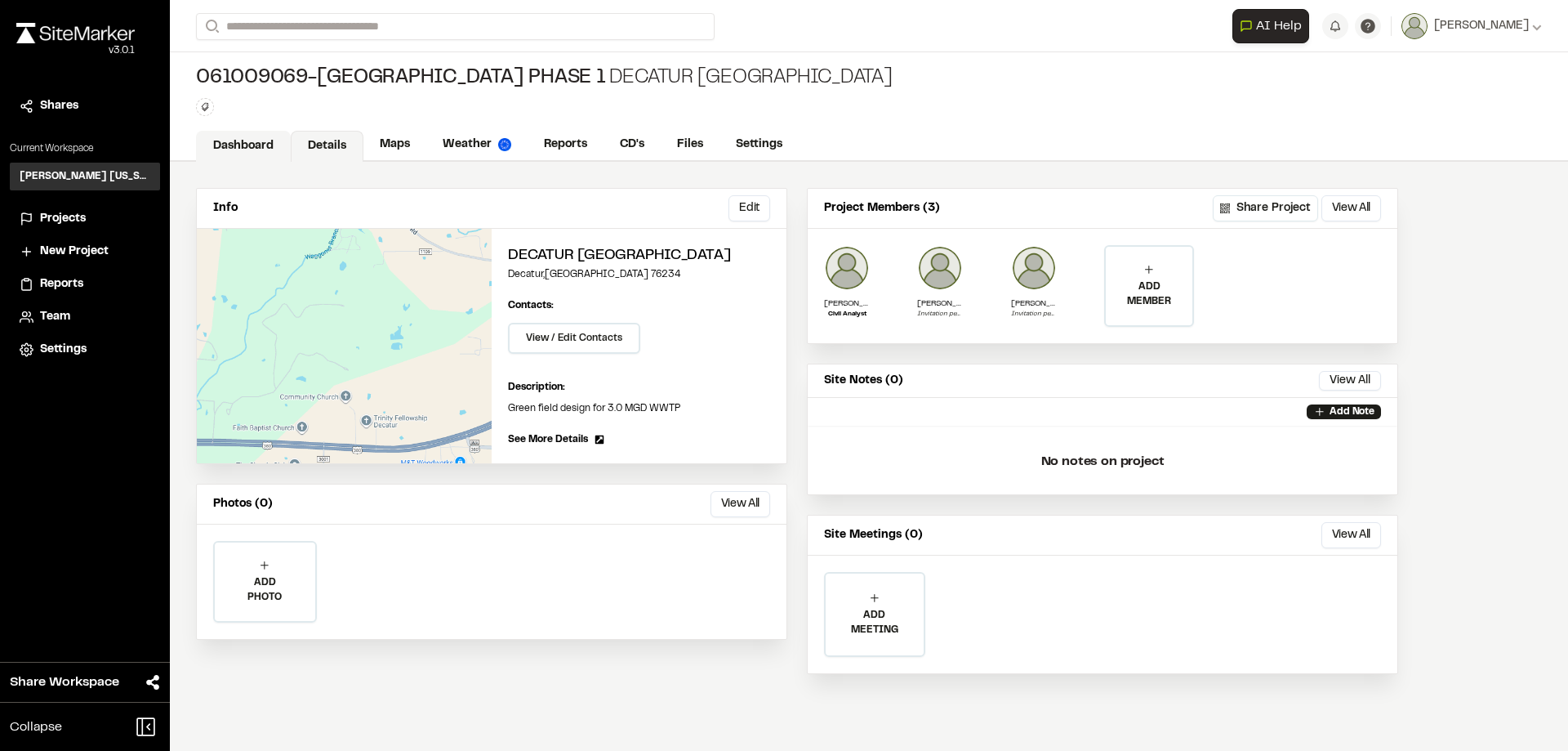
click at [263, 146] on link "Dashboard" at bounding box center [243, 146] width 95 height 31
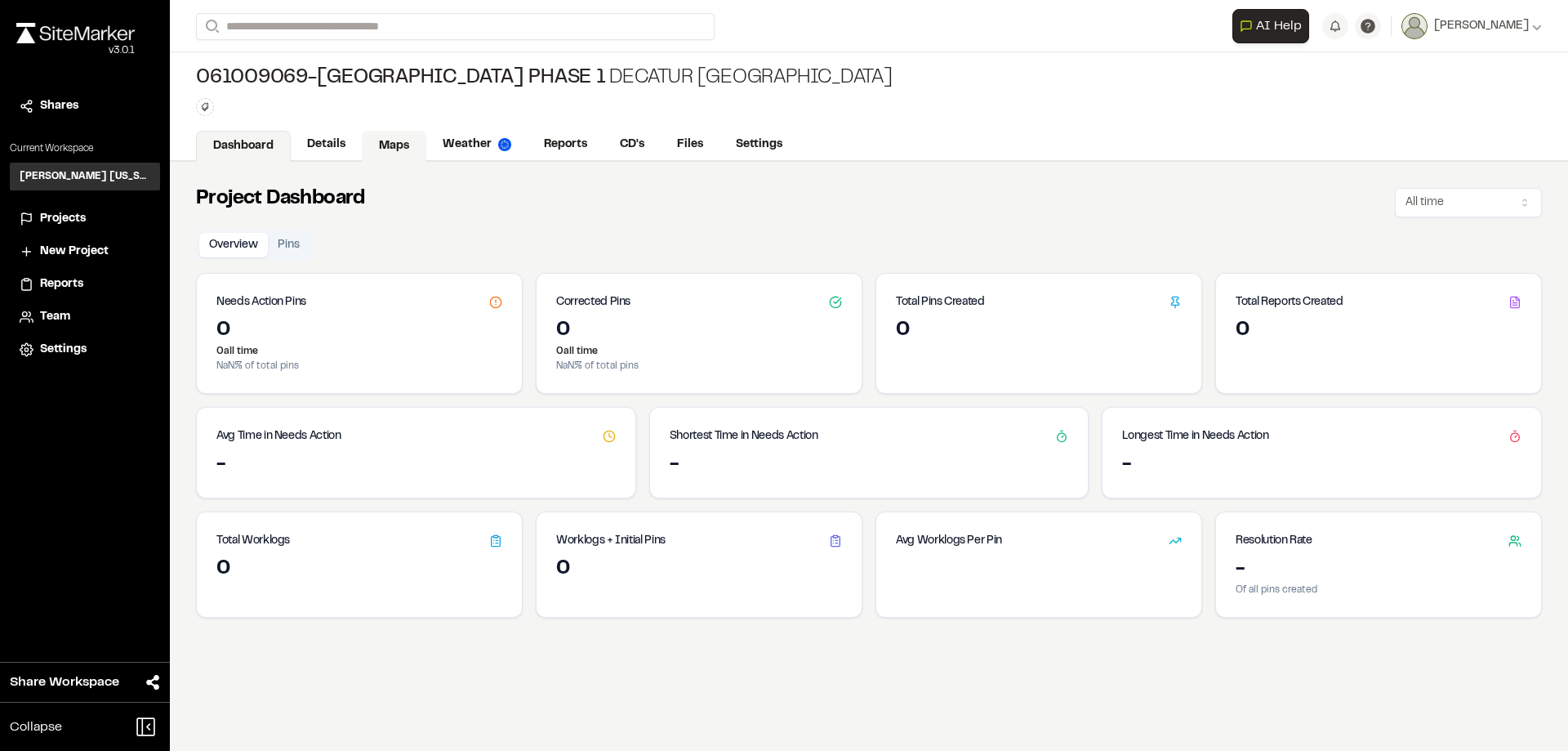
click at [387, 151] on link "Maps" at bounding box center [394, 146] width 64 height 31
